Goal: Transaction & Acquisition: Purchase product/service

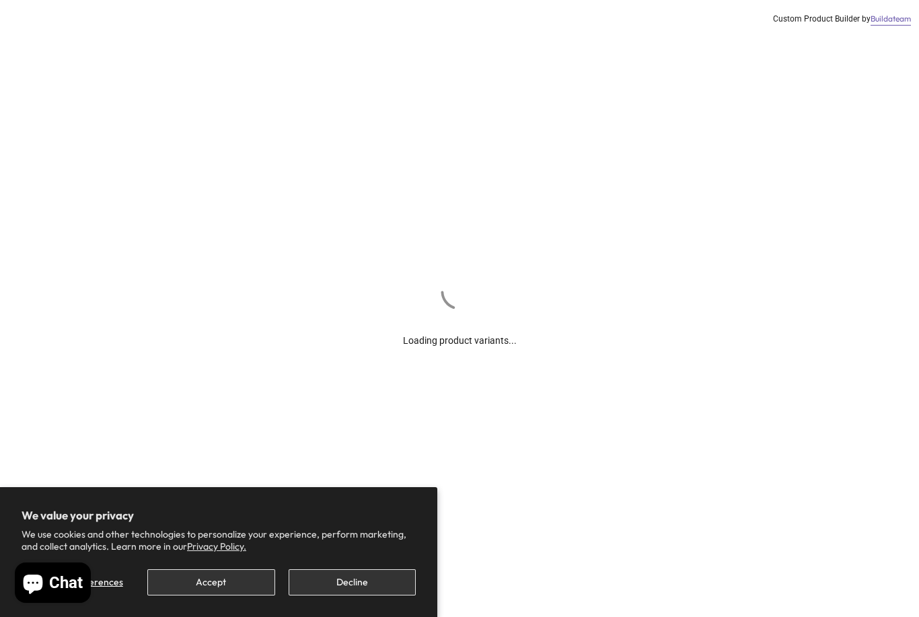
click at [362, 590] on button "Decline" at bounding box center [352, 582] width 127 height 26
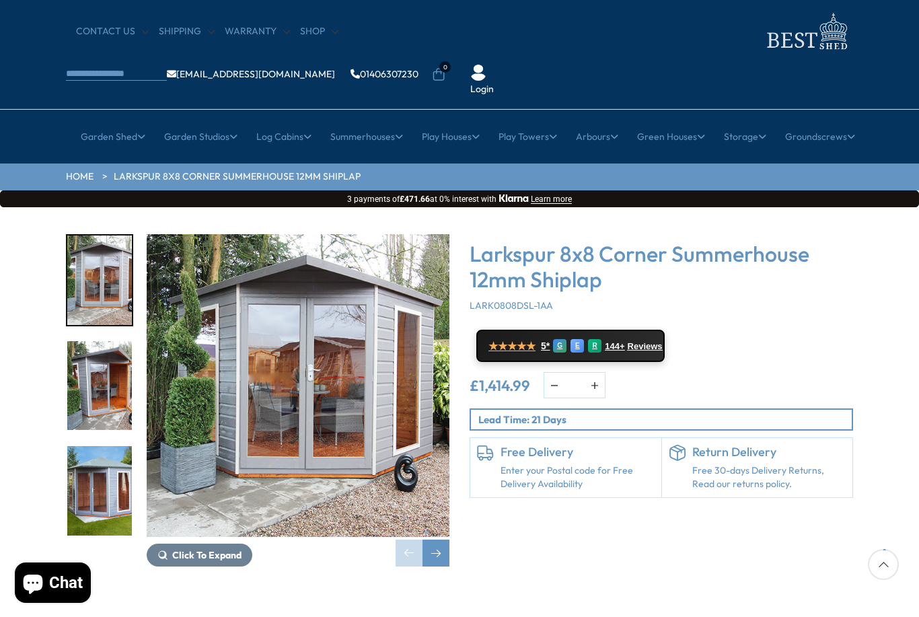
scroll to position [59, 0]
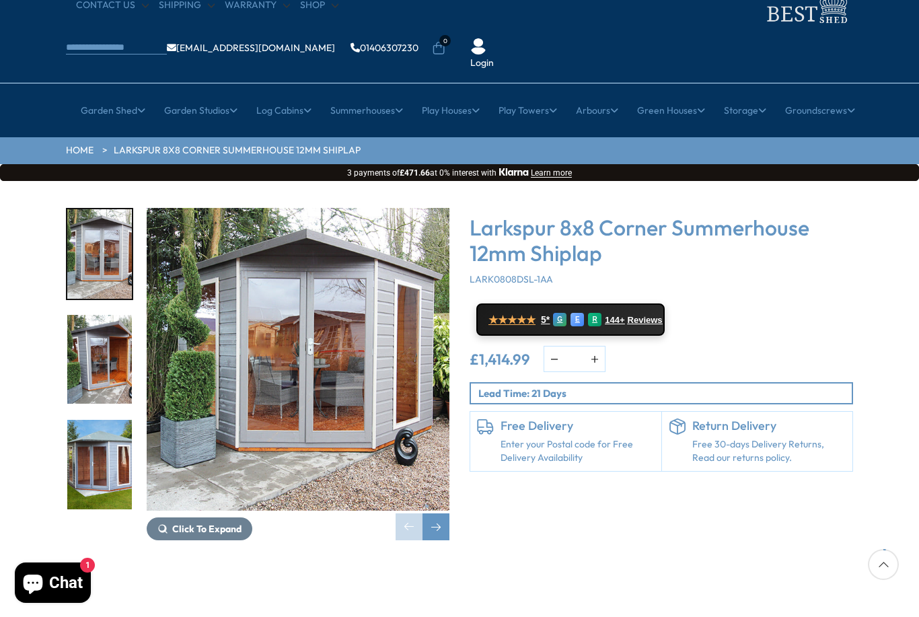
click at [120, 420] on img "3 / 16" at bounding box center [99, 464] width 65 height 89
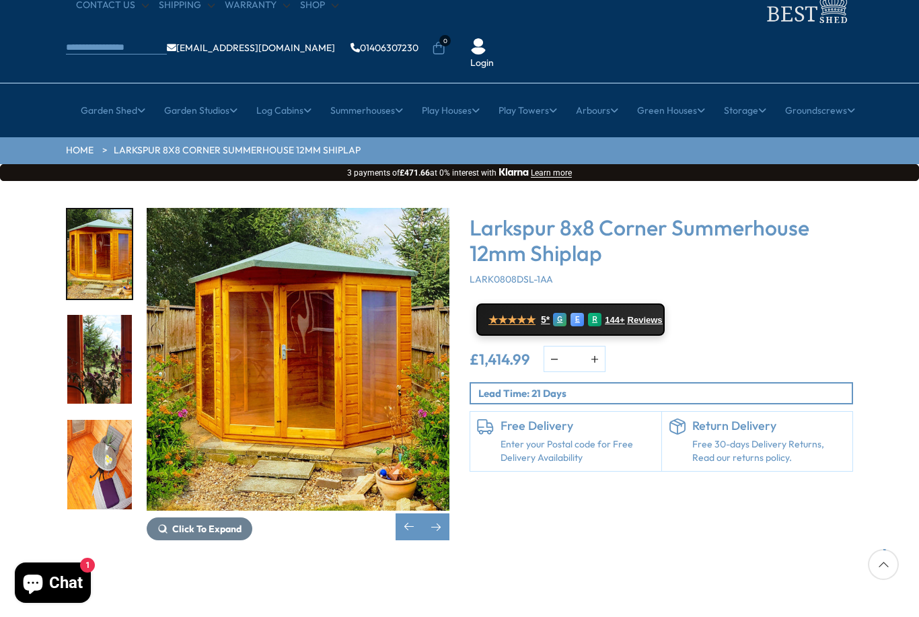
click at [124, 418] on div "6 / 16" at bounding box center [99, 464] width 67 height 92
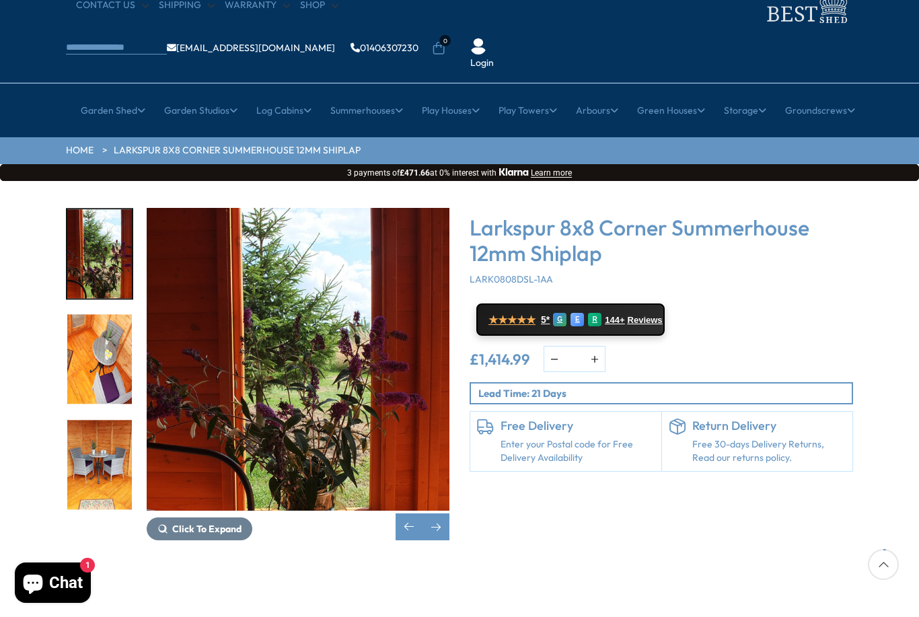
click at [103, 315] on img "6 / 16" at bounding box center [99, 359] width 65 height 89
click at [114, 233] on img "5 / 16" at bounding box center [99, 253] width 65 height 89
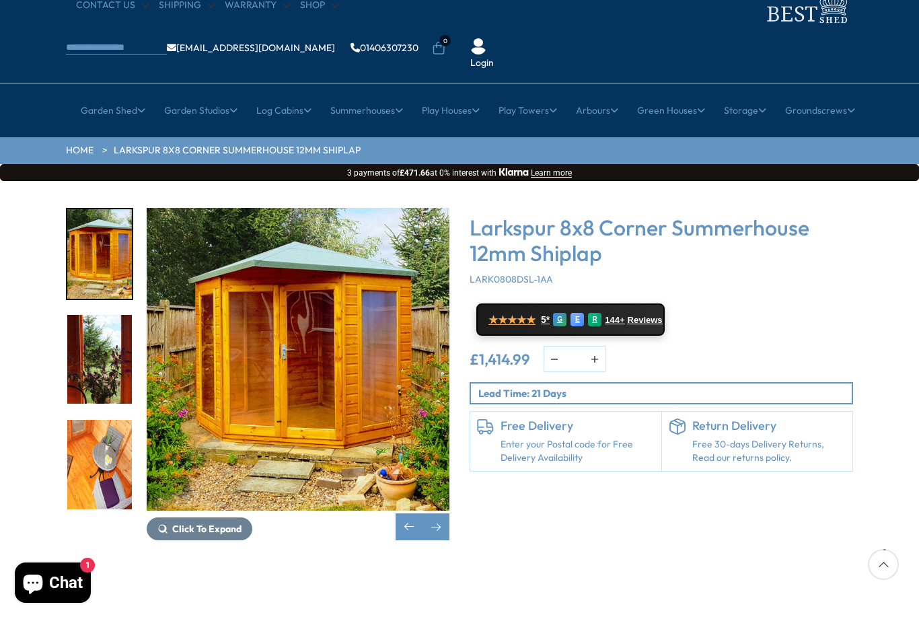
click at [117, 239] on img "4 / 16" at bounding box center [99, 253] width 65 height 89
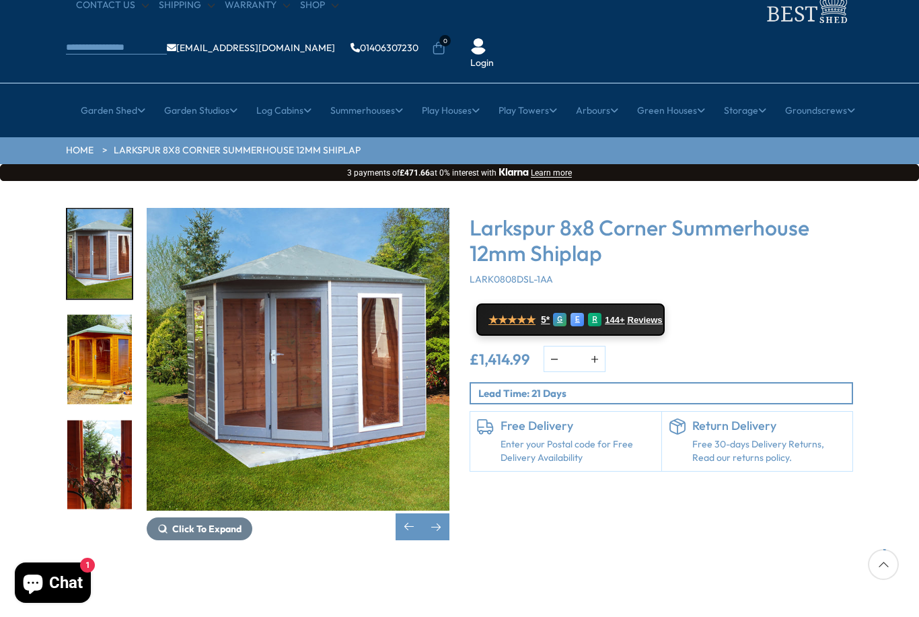
click at [384, 415] on img "3 / 16" at bounding box center [298, 359] width 303 height 303
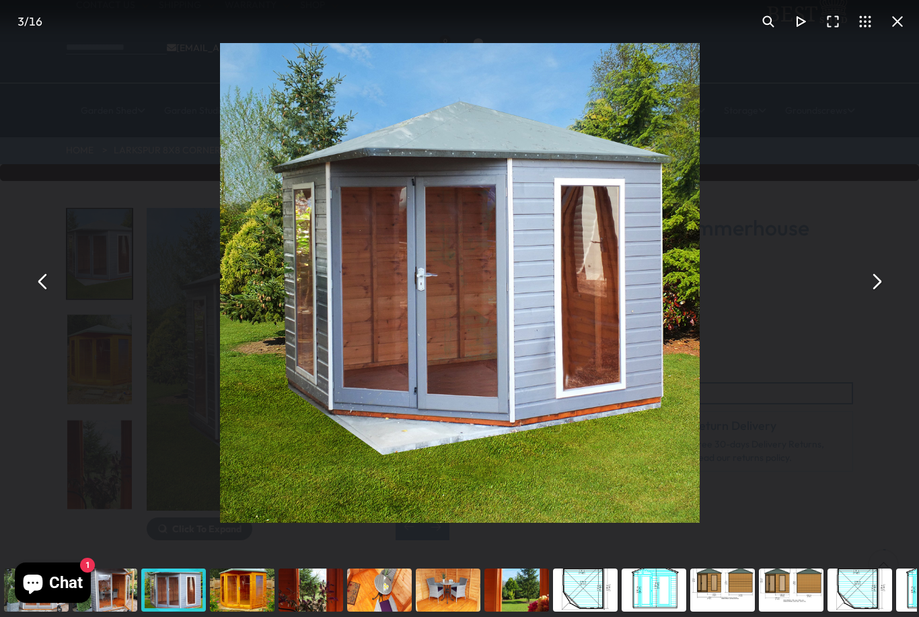
click at [858, 311] on div "Larkspur 8x8 Corner Summerhouse 12mm Shiplap" at bounding box center [459, 281] width 919 height 563
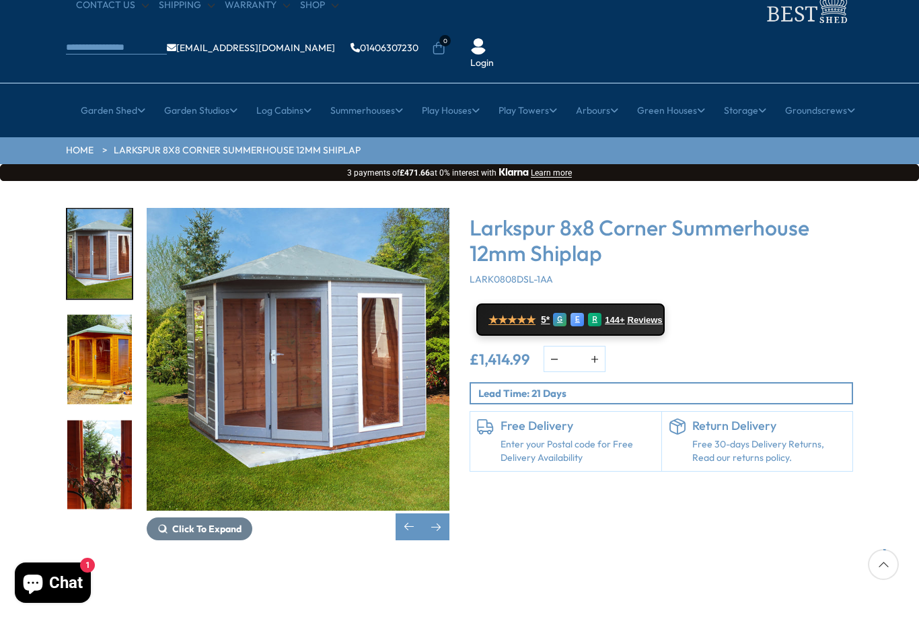
click at [371, 370] on img "3 / 16" at bounding box center [298, 359] width 303 height 303
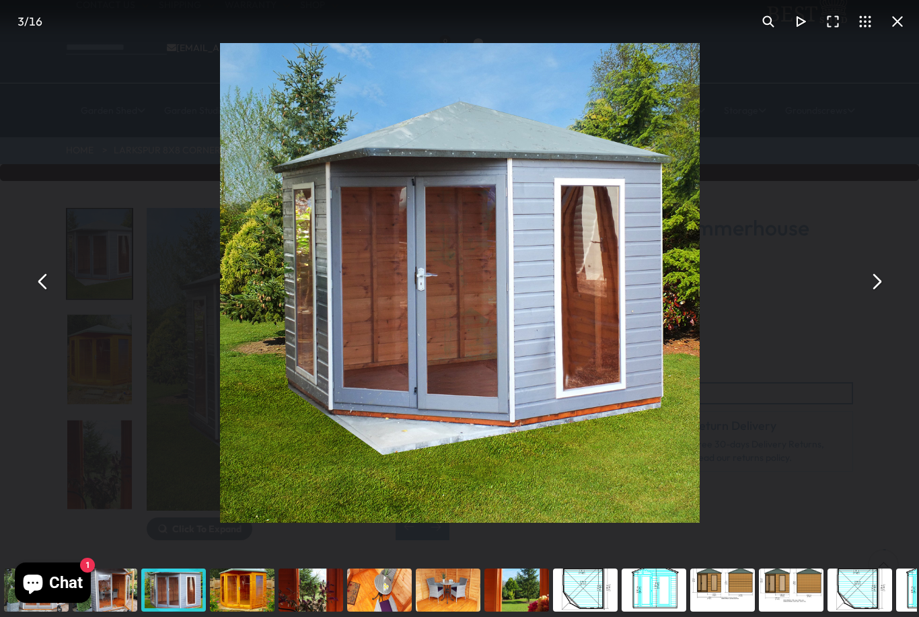
click at [876, 298] on button "You can close this modal content with the ESC key" at bounding box center [875, 282] width 32 height 32
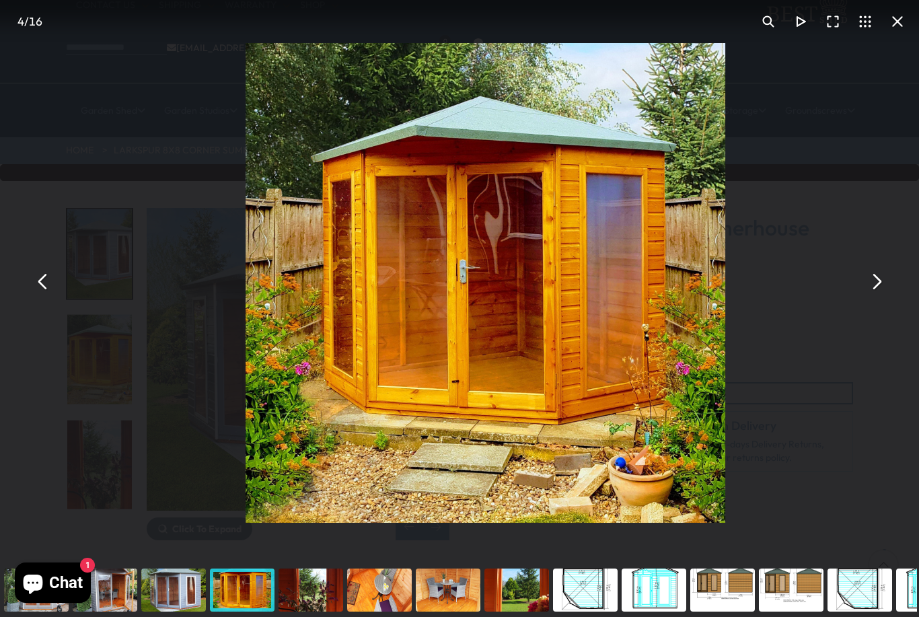
click at [879, 298] on button "You can close this modal content with the ESC key" at bounding box center [875, 282] width 32 height 32
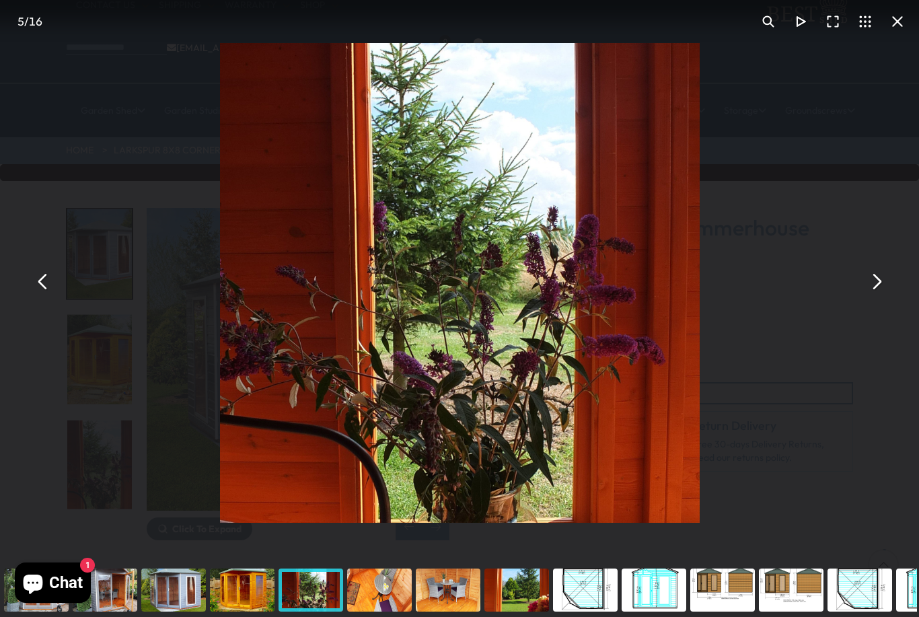
click at [873, 295] on button "You can close this modal content with the ESC key" at bounding box center [875, 282] width 32 height 32
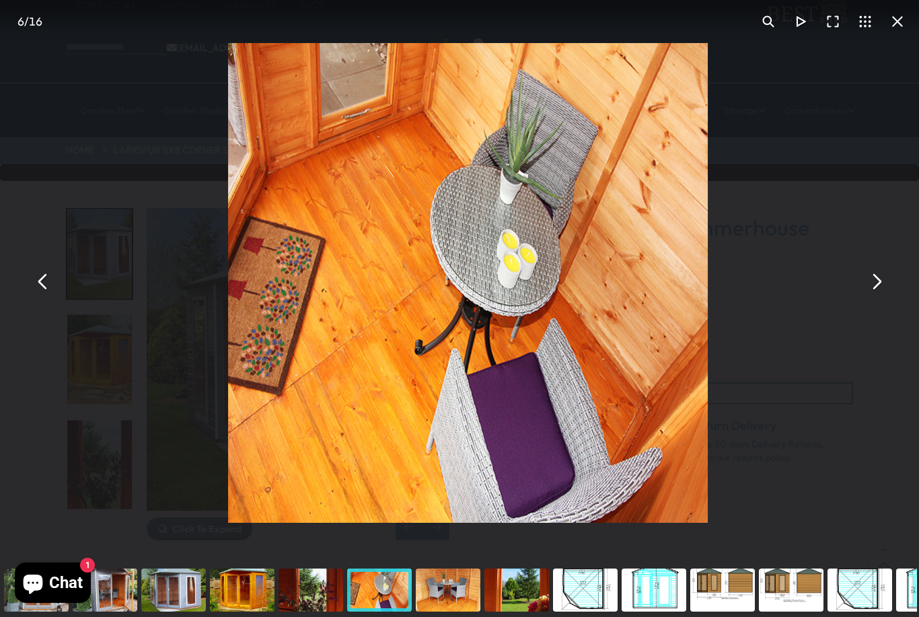
click at [873, 292] on button "You can close this modal content with the ESC key" at bounding box center [875, 282] width 32 height 32
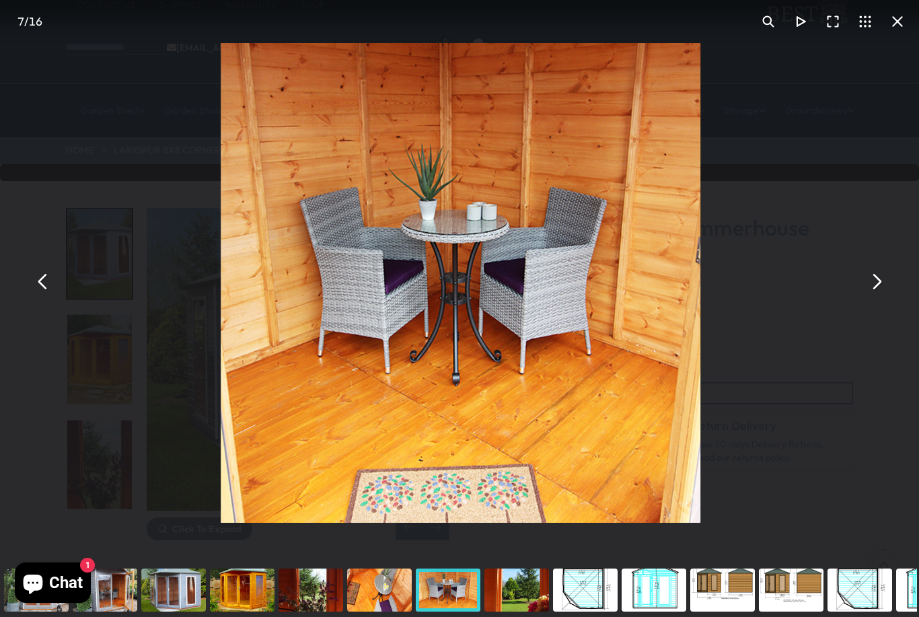
click at [875, 295] on button "You can close this modal content with the ESC key" at bounding box center [875, 282] width 32 height 32
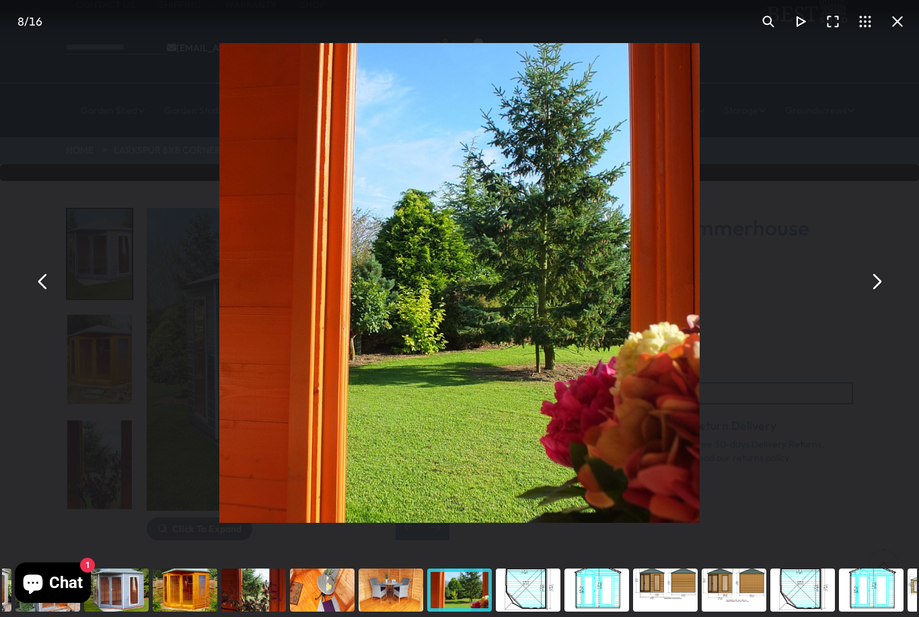
click at [872, 298] on button "You can close this modal content with the ESC key" at bounding box center [875, 282] width 32 height 32
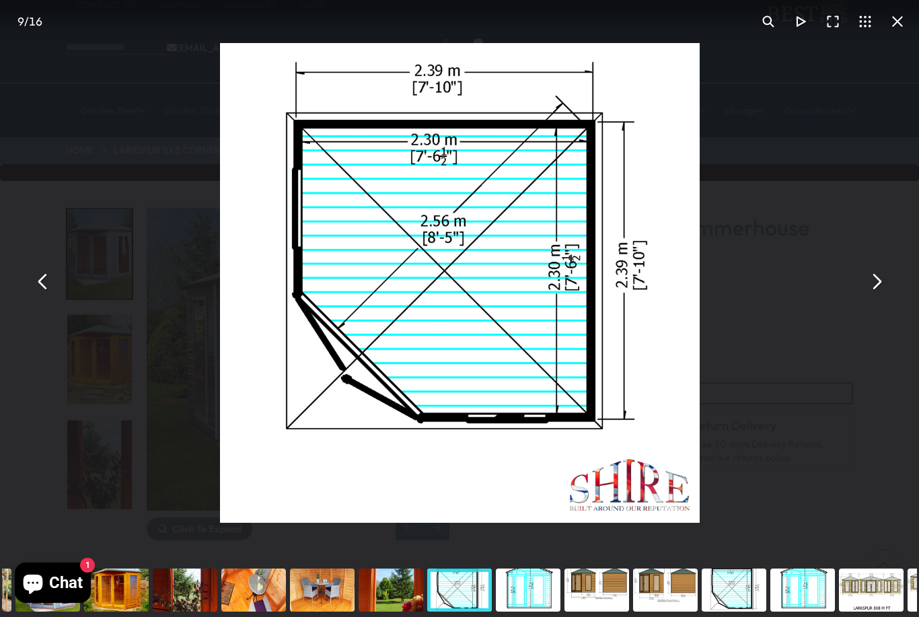
click at [870, 298] on button "You can close this modal content with the ESC key" at bounding box center [875, 282] width 32 height 32
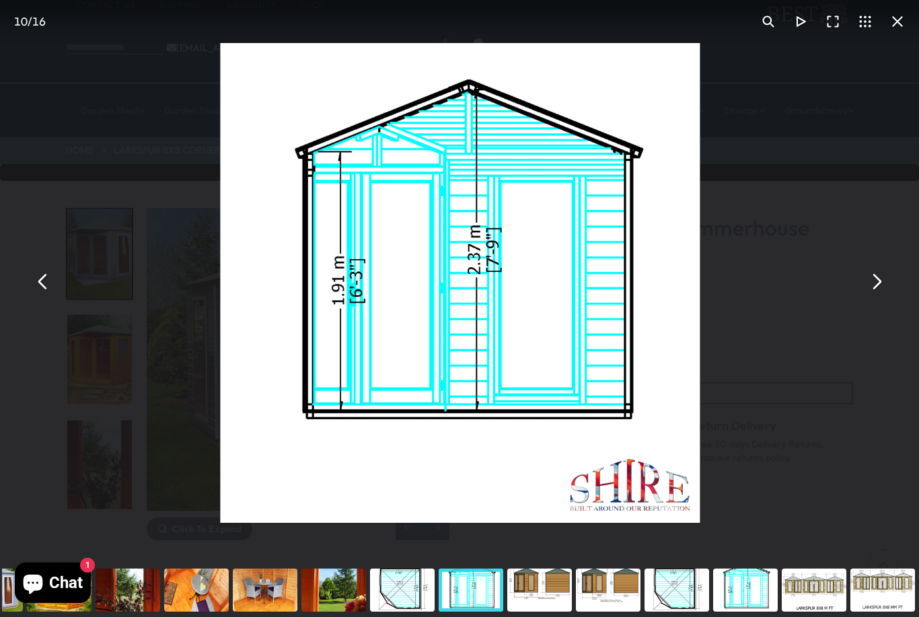
click at [874, 298] on button "You can close this modal content with the ESC key" at bounding box center [875, 282] width 32 height 32
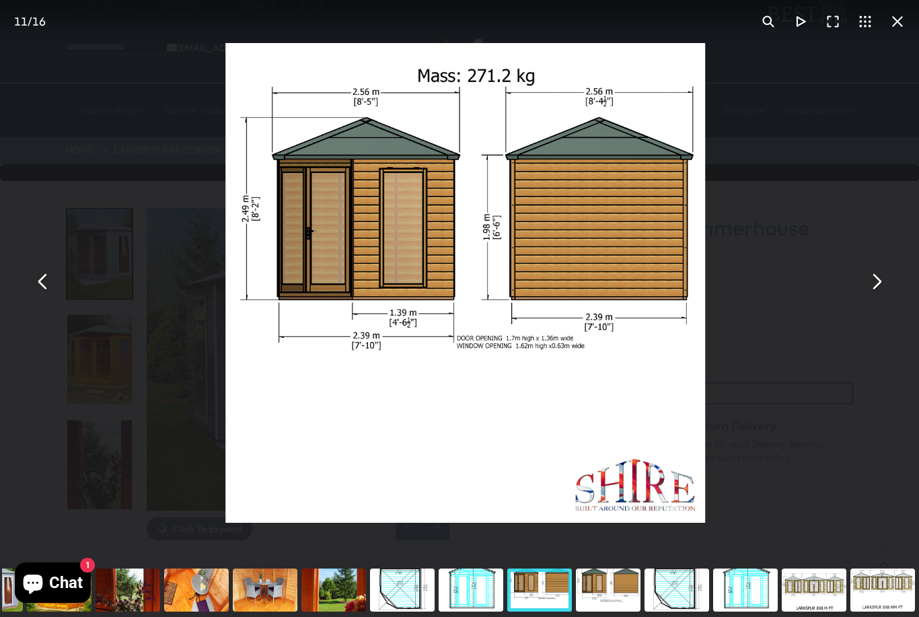
click at [871, 298] on button "You can close this modal content with the ESC key" at bounding box center [875, 282] width 32 height 32
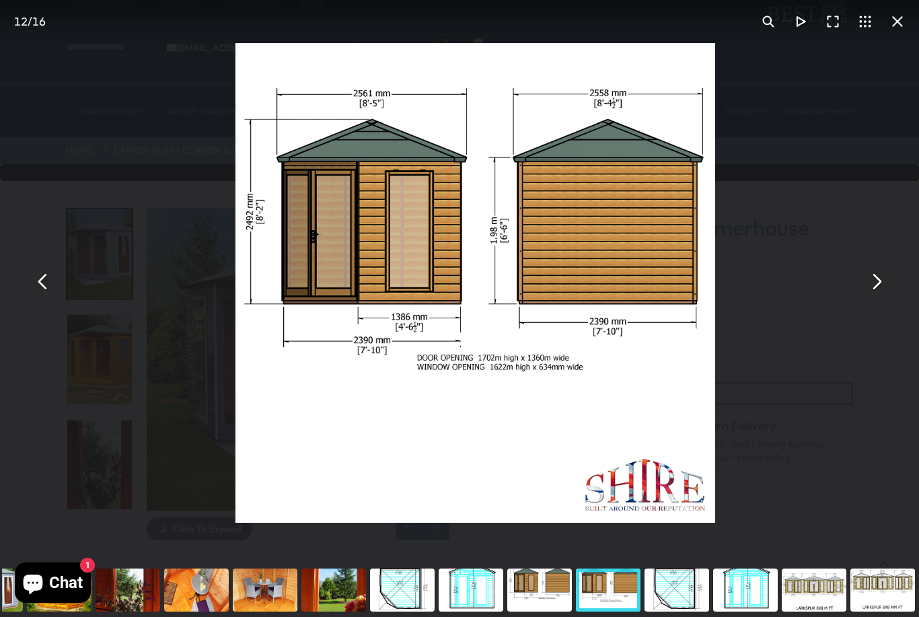
click at [874, 298] on button "You can close this modal content with the ESC key" at bounding box center [875, 282] width 32 height 32
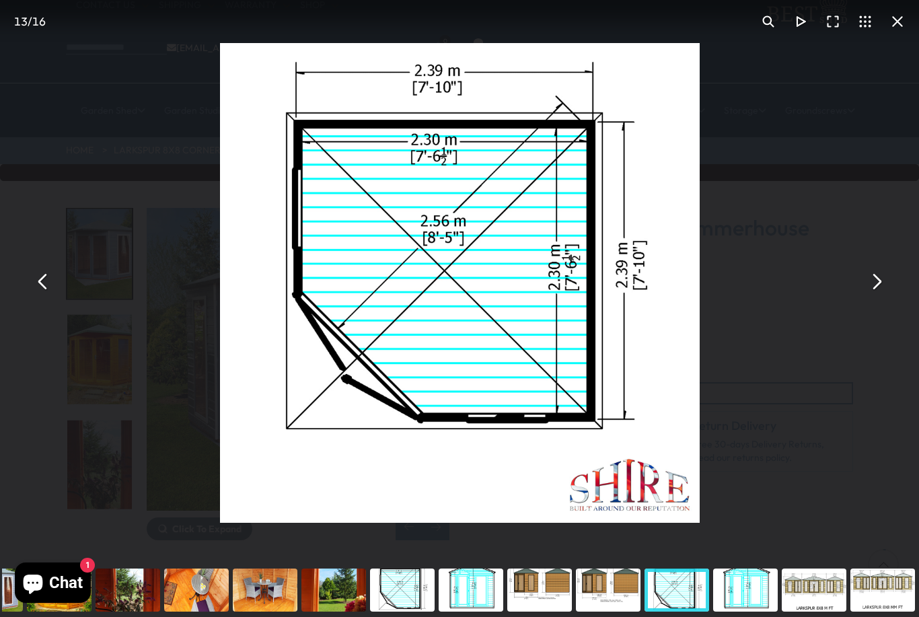
click at [868, 295] on button "You can close this modal content with the ESC key" at bounding box center [875, 282] width 32 height 32
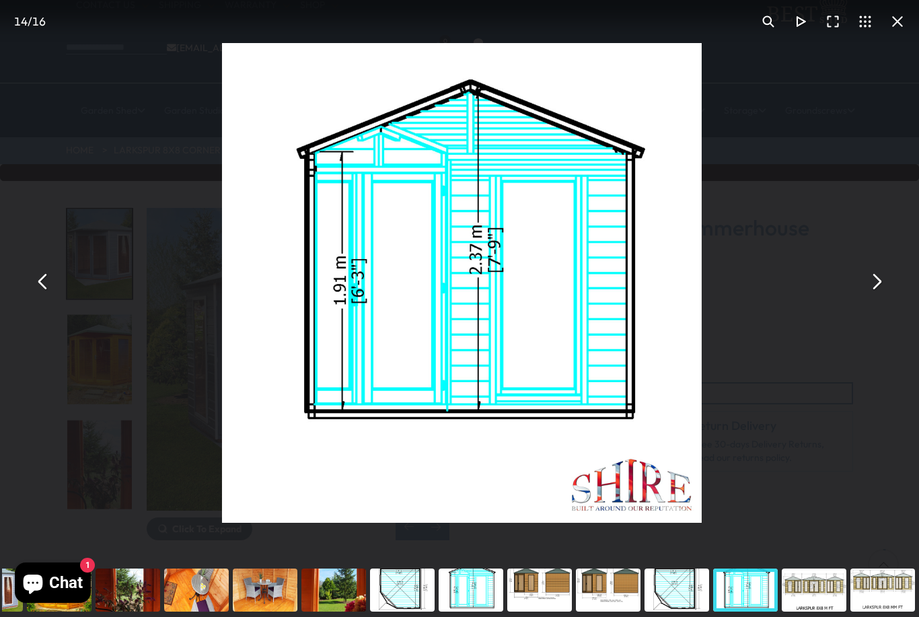
click at [867, 298] on button "You can close this modal content with the ESC key" at bounding box center [875, 282] width 32 height 32
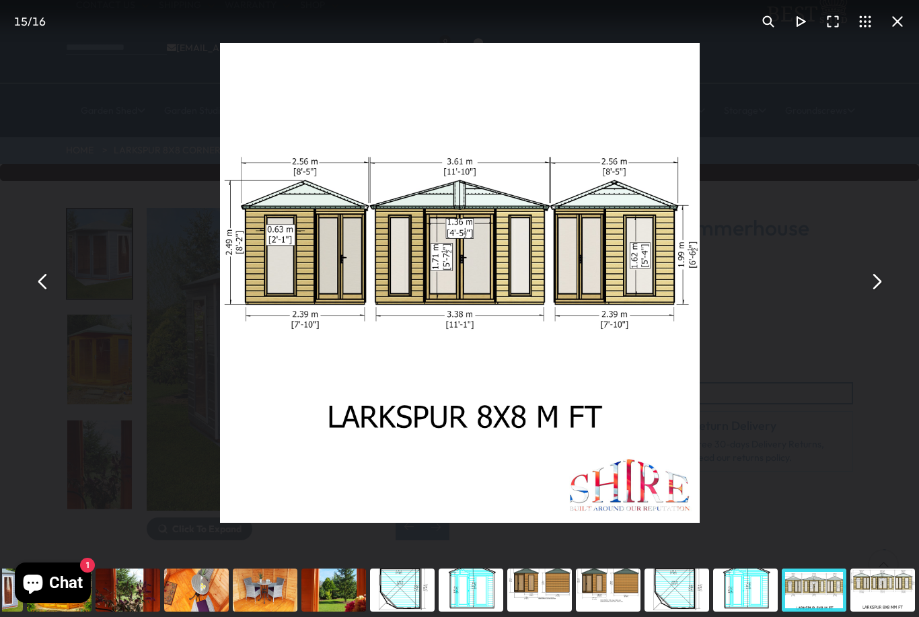
click at [867, 298] on button "You can close this modal content with the ESC key" at bounding box center [875, 282] width 32 height 32
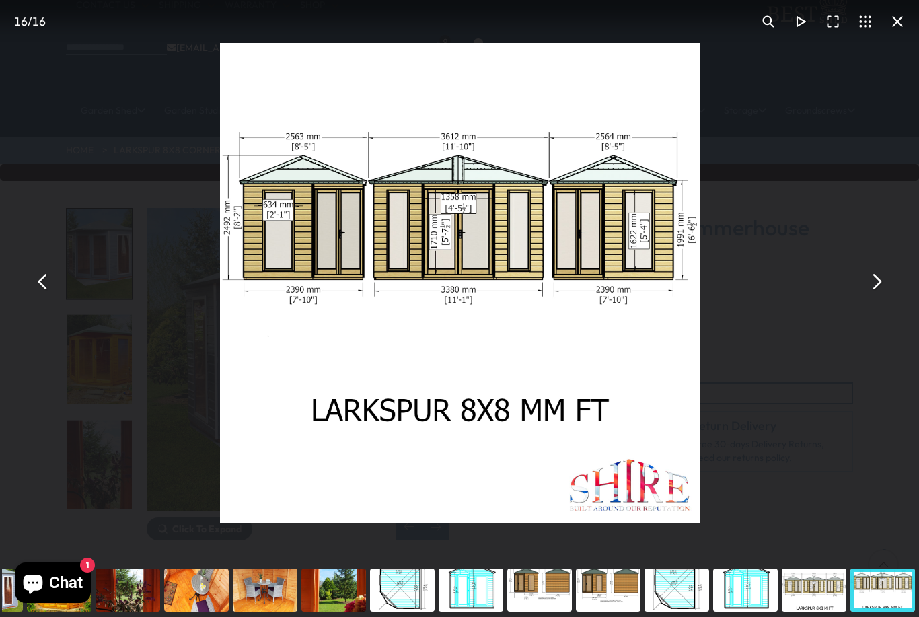
click at [870, 298] on button "You can close this modal content with the ESC key" at bounding box center [875, 282] width 32 height 32
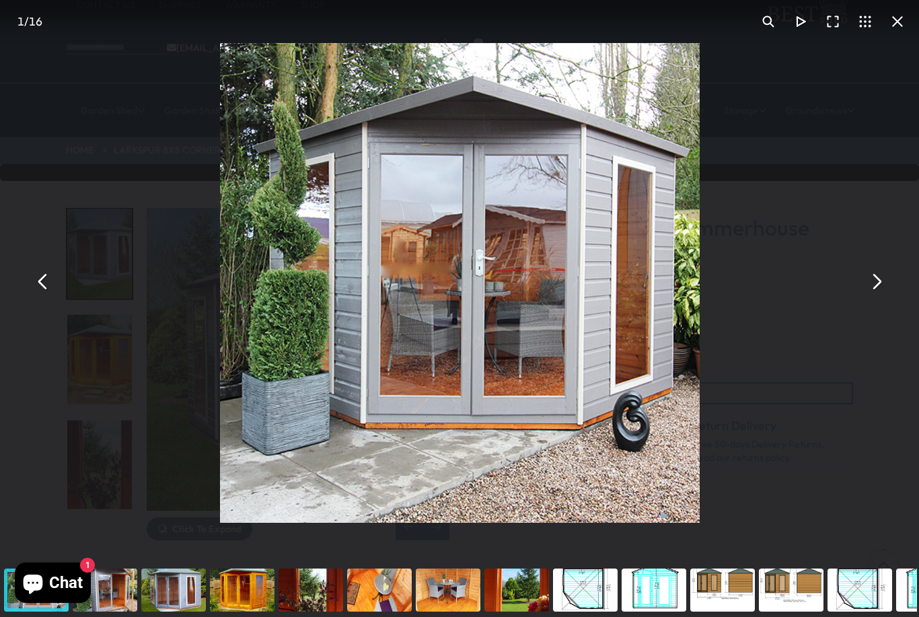
click at [870, 298] on button "You can close this modal content with the ESC key" at bounding box center [875, 282] width 32 height 32
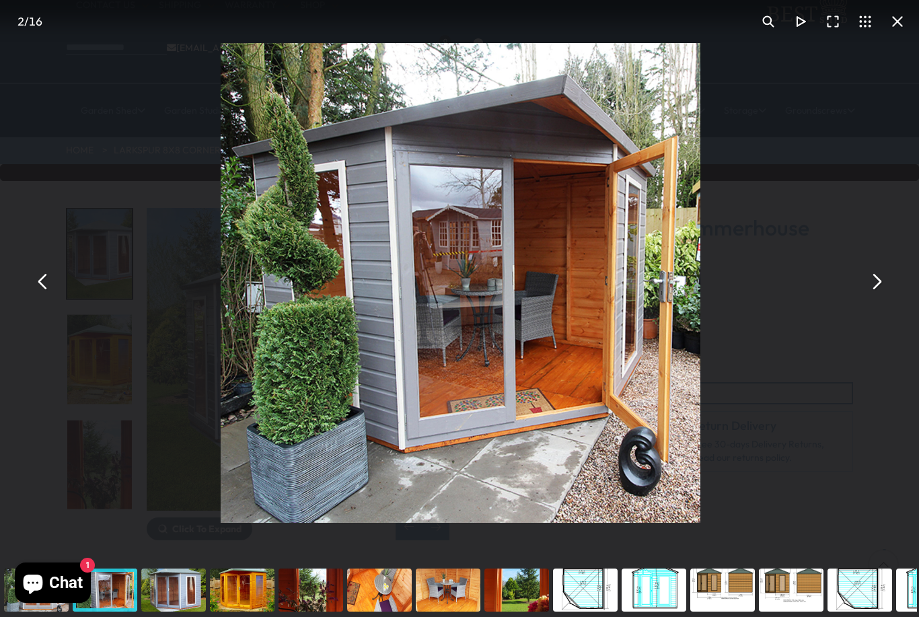
click at [876, 315] on div "Larkspur 8x8 Corner Summerhouse 12mm Shiplap" at bounding box center [460, 281] width 919 height 563
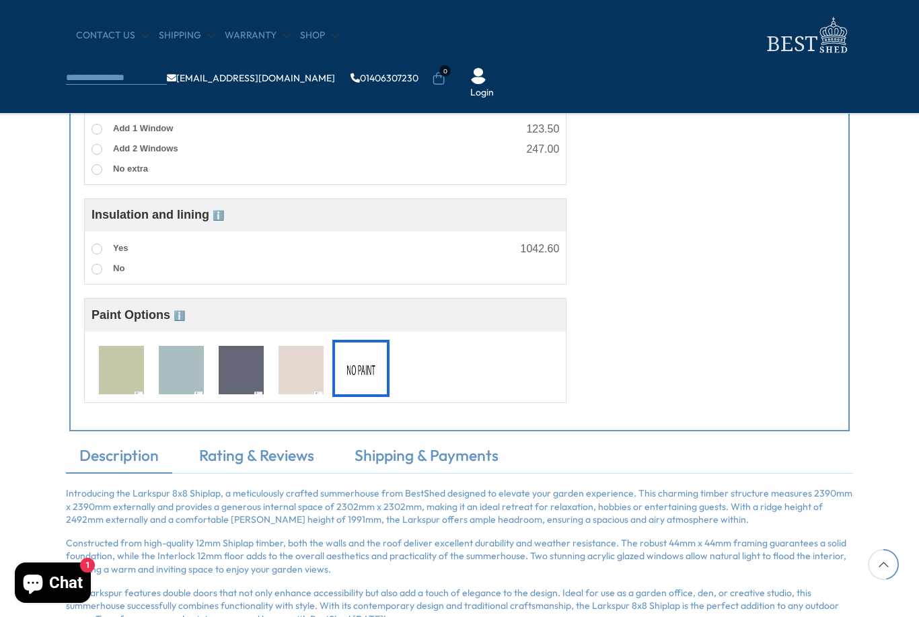
scroll to position [1013, 0]
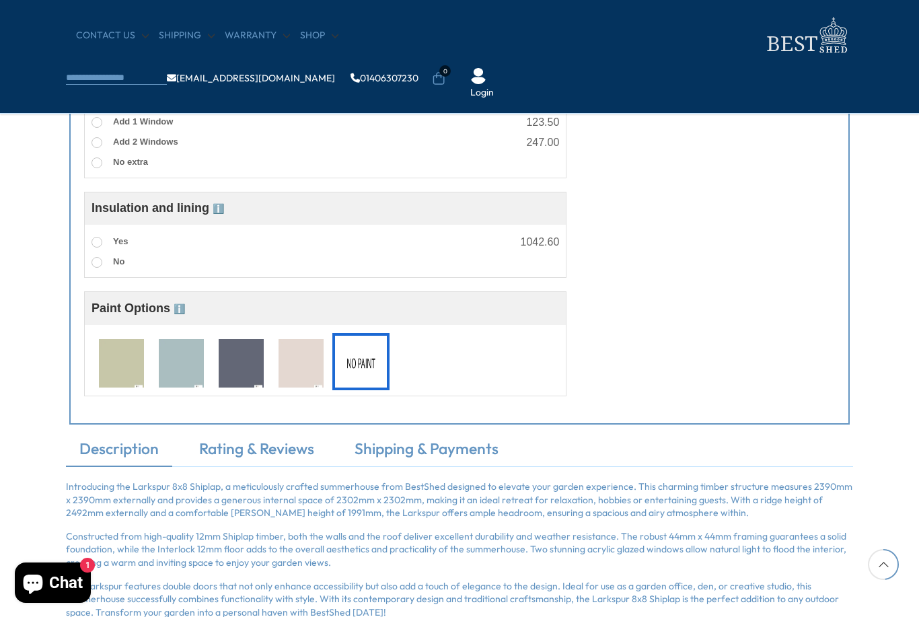
click at [187, 364] on img at bounding box center [181, 364] width 45 height 50
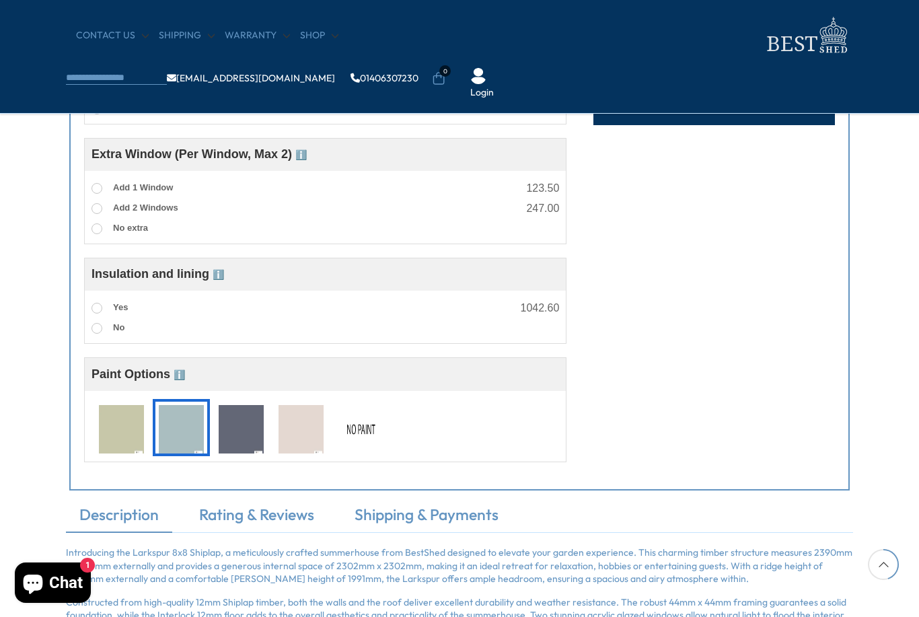
scroll to position [948, 0]
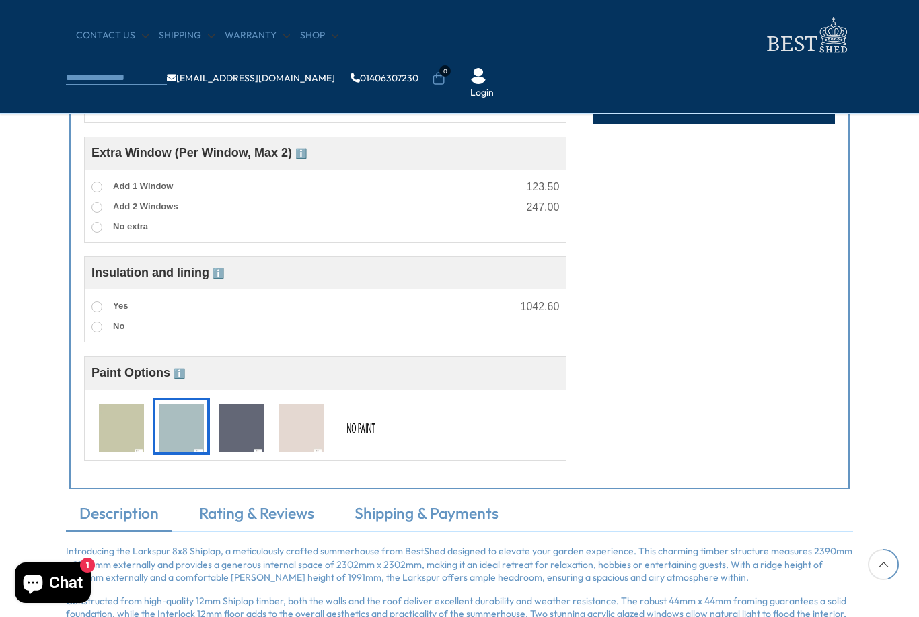
click at [254, 430] on img at bounding box center [241, 429] width 45 height 50
click at [252, 443] on img at bounding box center [241, 429] width 45 height 50
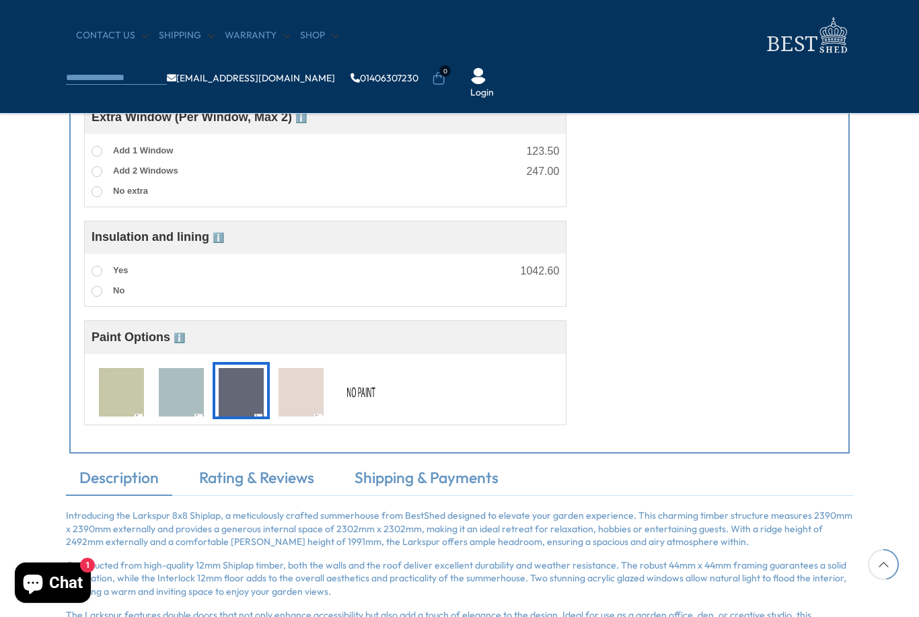
scroll to position [986, 0]
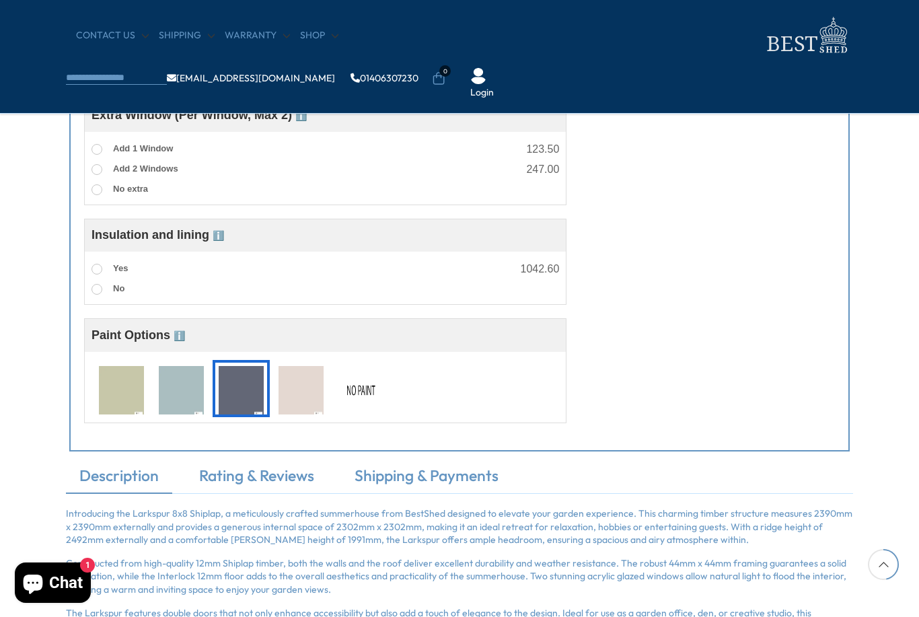
click at [184, 341] on span "ℹ️" at bounding box center [179, 335] width 11 height 11
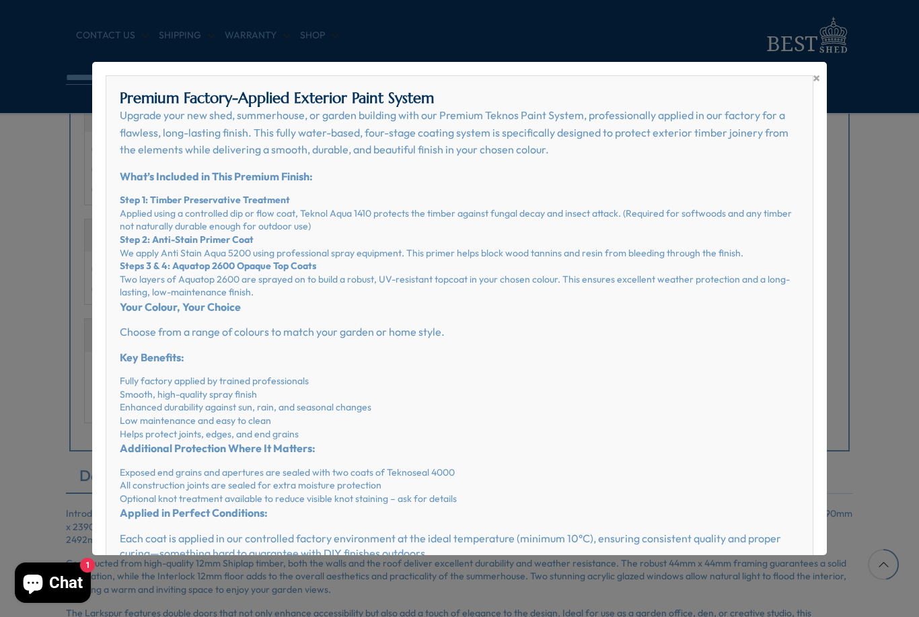
scroll to position [0, 0]
click at [816, 83] on span "×" at bounding box center [815, 78] width 7 height 19
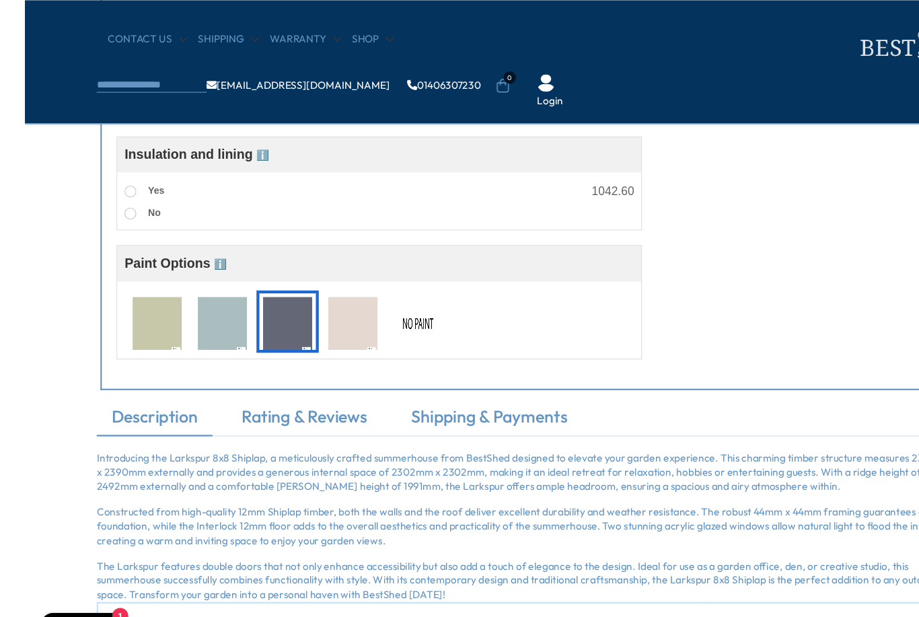
scroll to position [1076, 0]
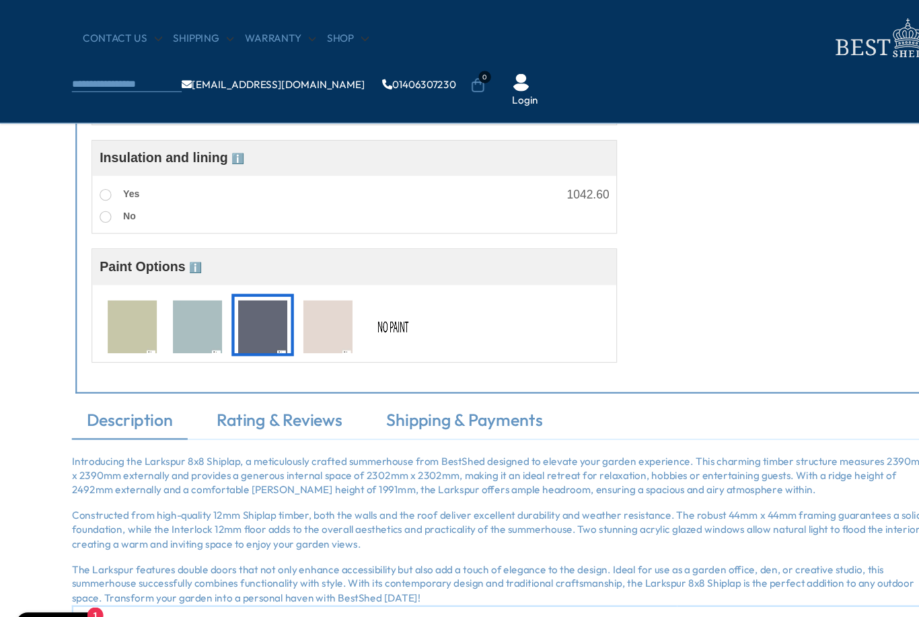
click at [257, 311] on img at bounding box center [241, 301] width 45 height 50
click at [250, 307] on img at bounding box center [241, 301] width 45 height 50
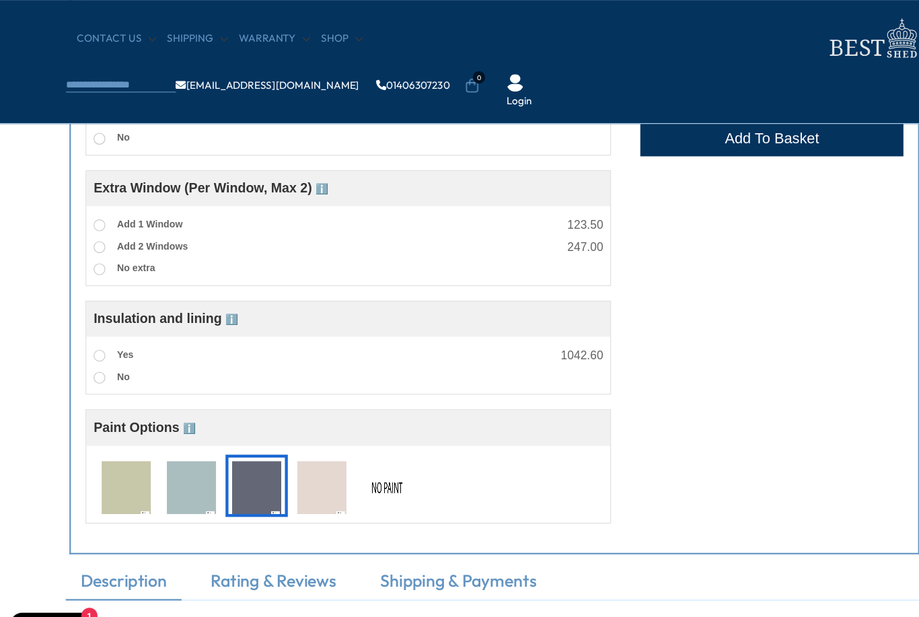
scroll to position [929, 0]
click at [245, 465] on img at bounding box center [241, 448] width 45 height 50
click at [246, 494] on div "£696.80 £696.80" at bounding box center [242, 497] width 88 height 22
click at [244, 454] on img at bounding box center [241, 448] width 45 height 50
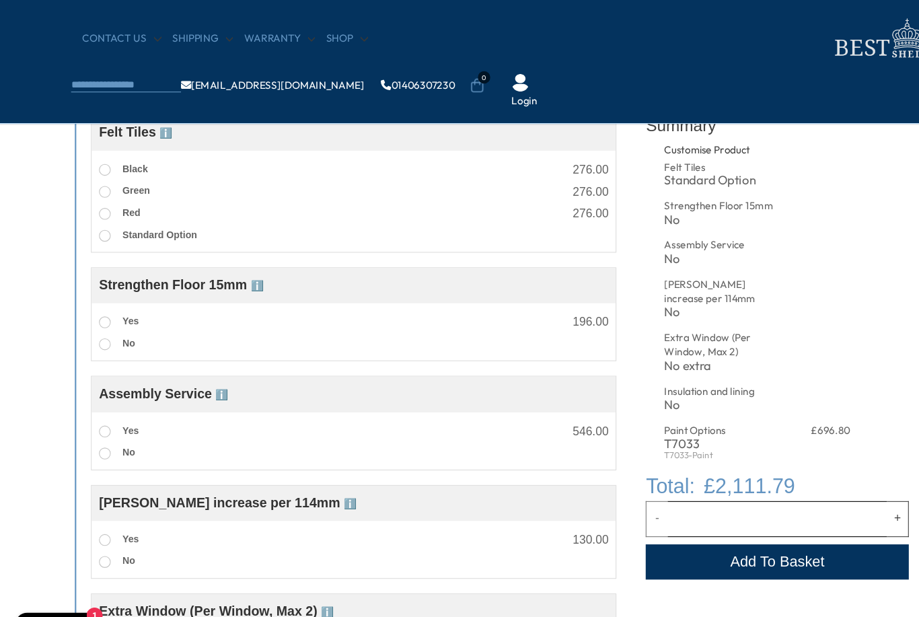
scroll to position [538, 0]
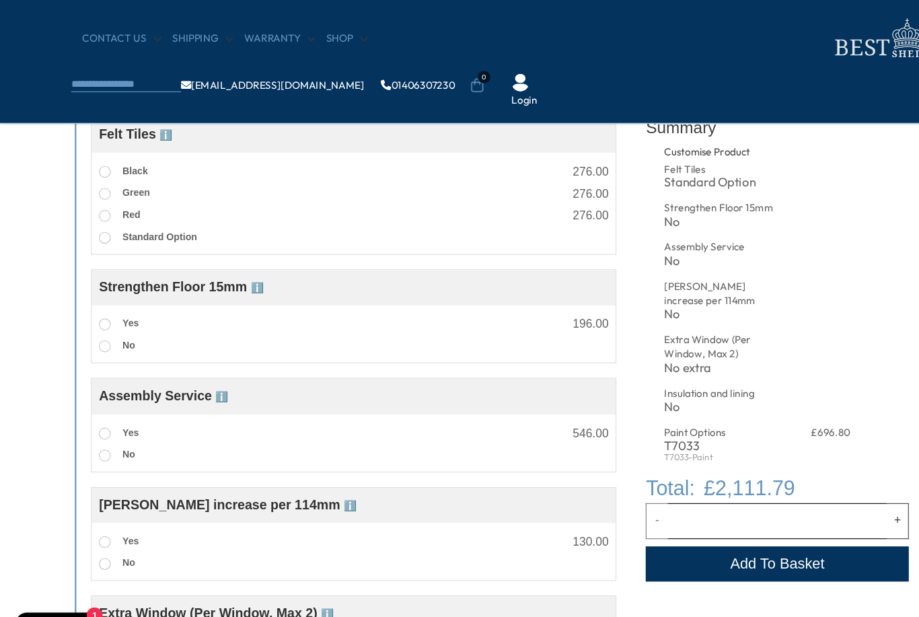
click at [123, 406] on label "Yes" at bounding box center [109, 397] width 36 height 17
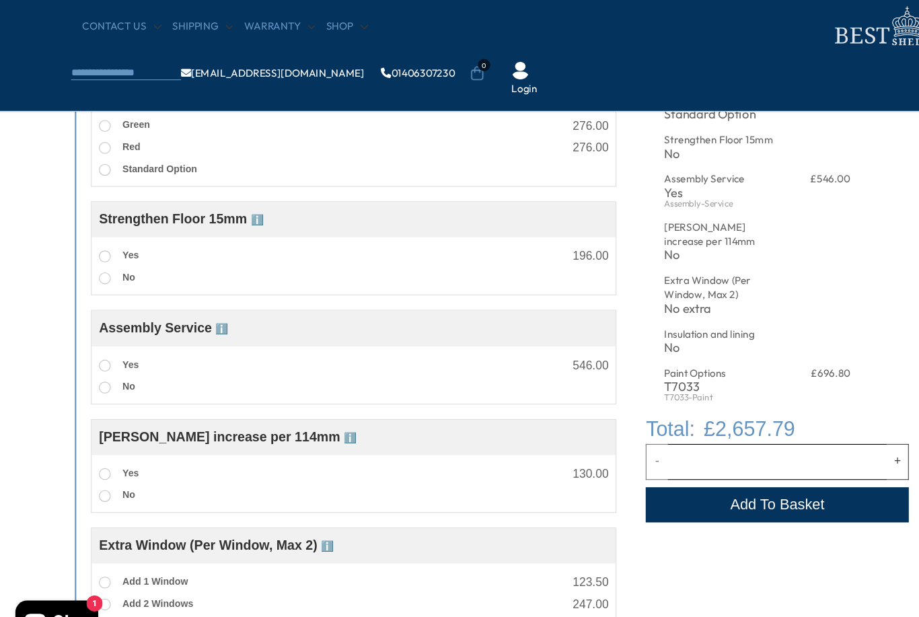
scroll to position [600, 0]
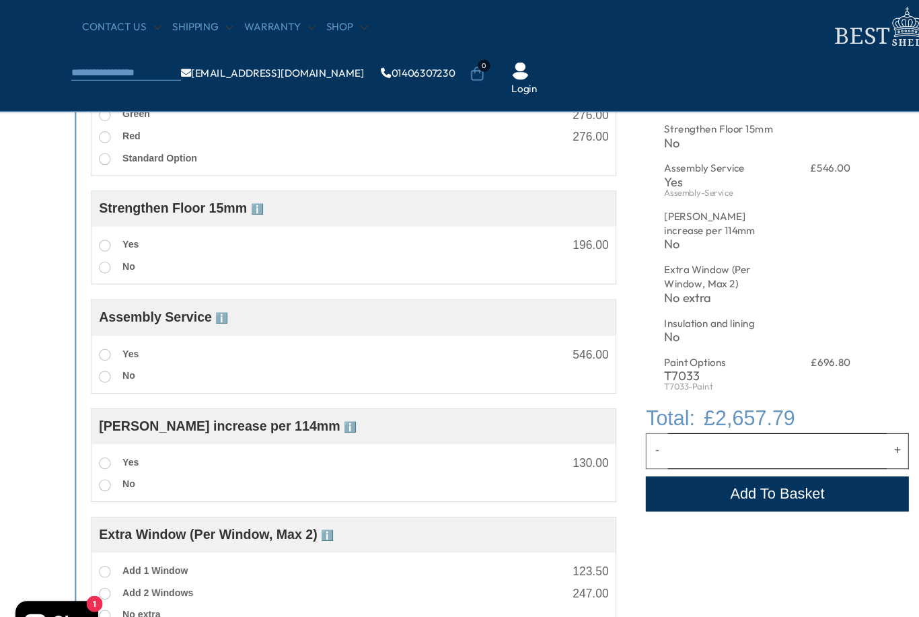
click at [316, 397] on span "ℹ️" at bounding box center [321, 402] width 11 height 11
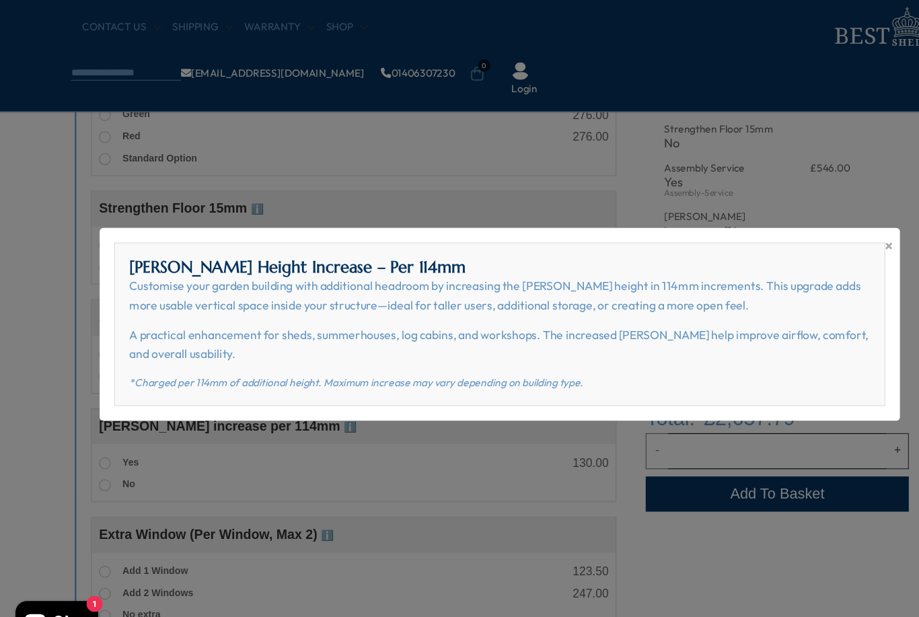
click at [815, 227] on span "×" at bounding box center [815, 236] width 7 height 19
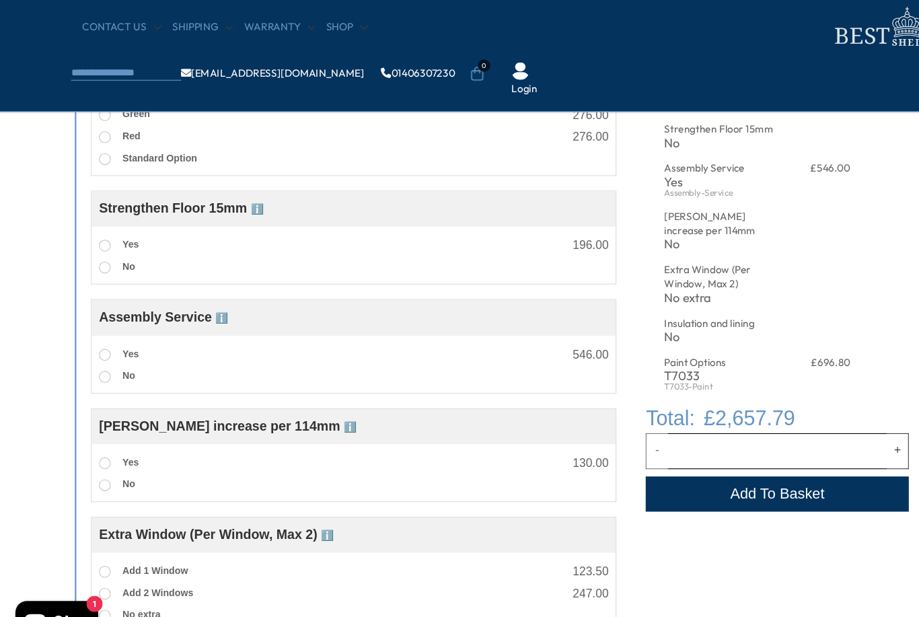
click at [127, 436] on label "Yes" at bounding box center [109, 435] width 36 height 17
click at [113, 230] on span "Yes" at bounding box center [120, 235] width 15 height 10
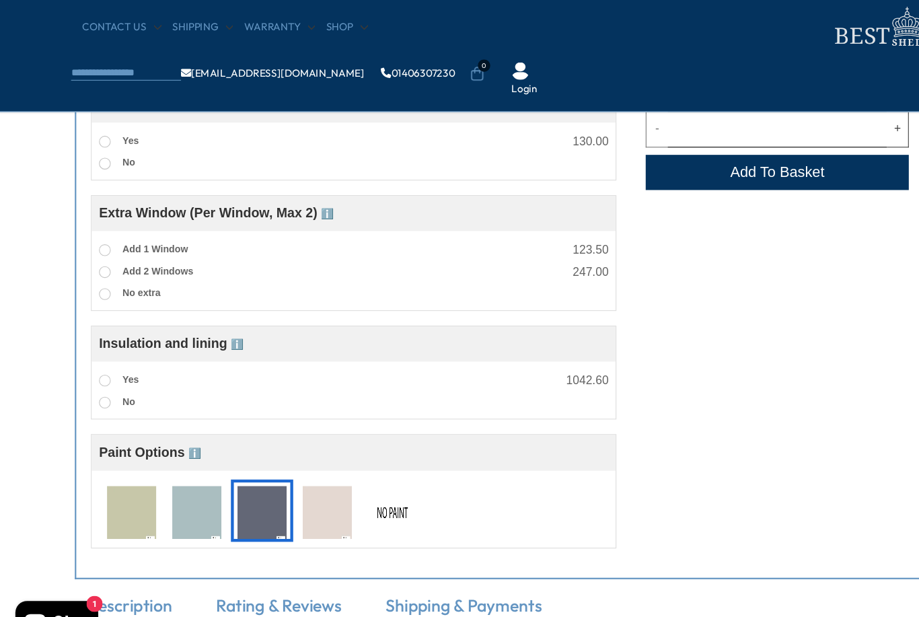
scroll to position [894, 0]
click at [223, 323] on span "ℹ️" at bounding box center [218, 326] width 11 height 11
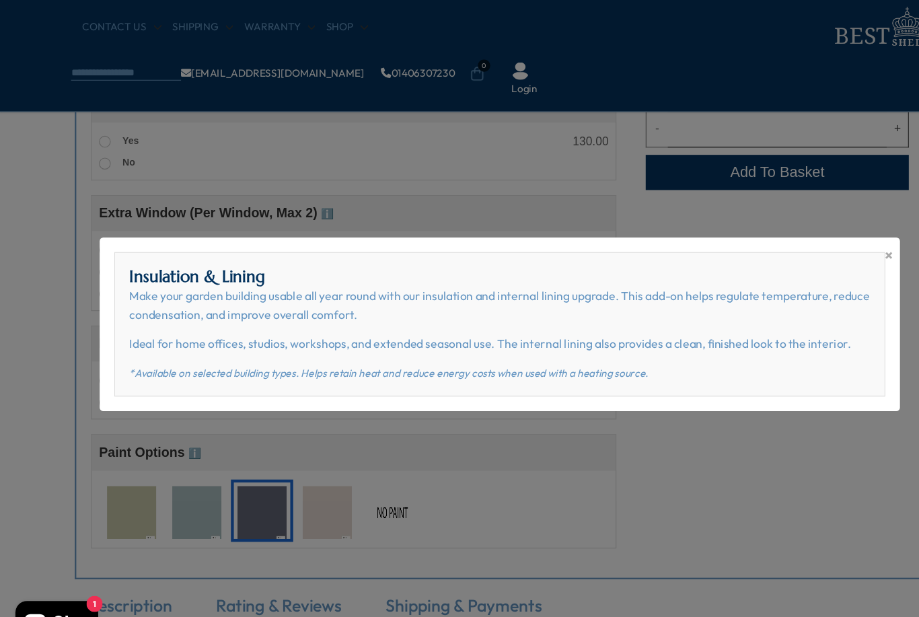
click at [814, 235] on span "×" at bounding box center [815, 244] width 7 height 19
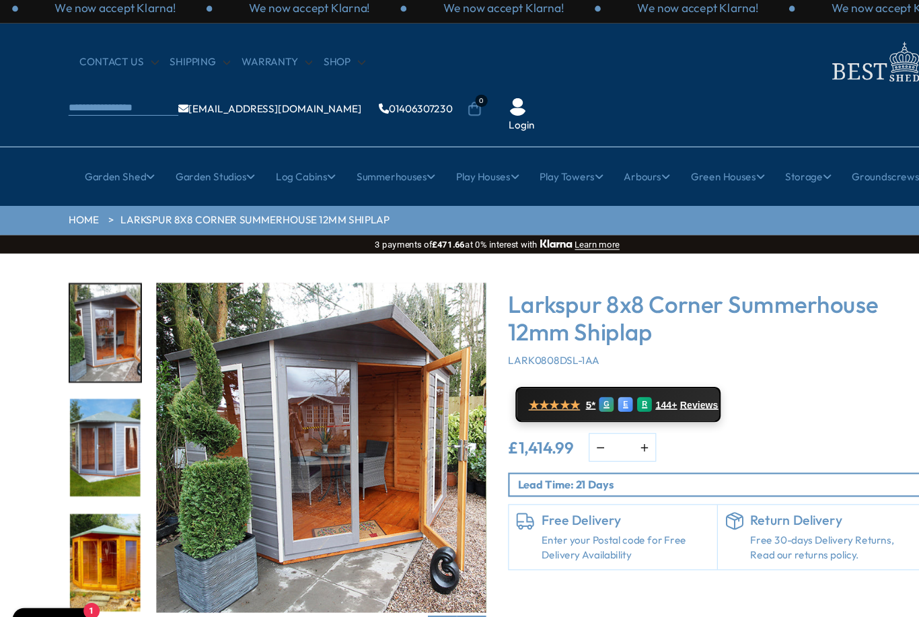
scroll to position [0, 0]
